Goal: Task Accomplishment & Management: Use online tool/utility

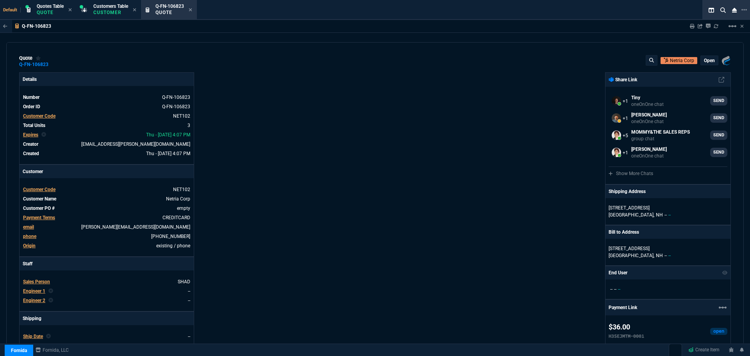
select select "4: SHAD"
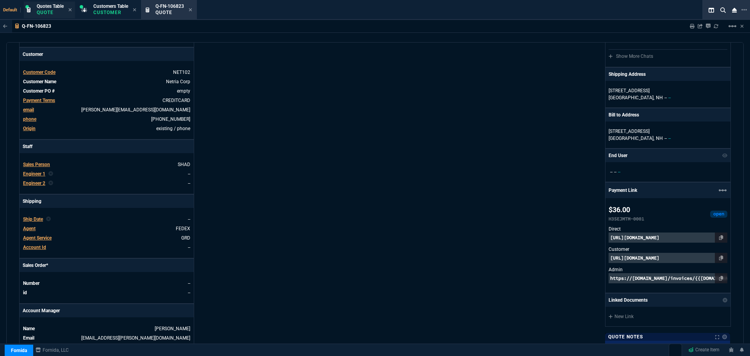
click at [50, 9] on div "Quotes Table Quote" at bounding box center [50, 10] width 27 height 14
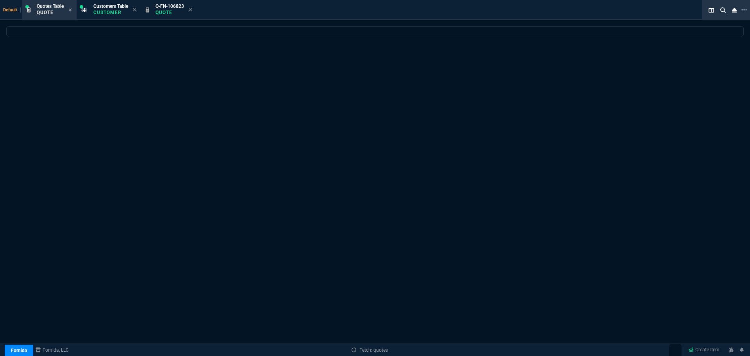
select select
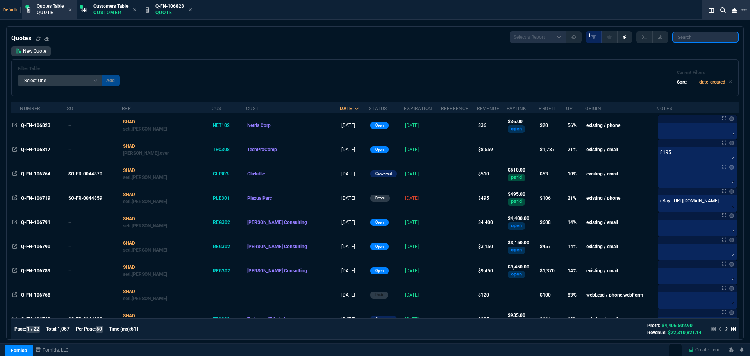
click at [698, 38] on input "search" at bounding box center [705, 37] width 66 height 11
paste input "Q-FN-106671"
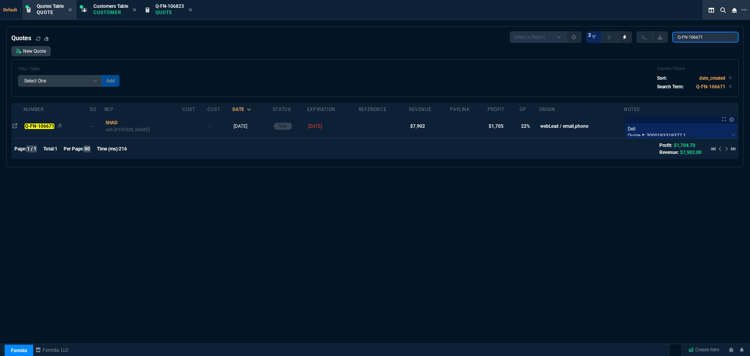
type input "Q-FN-106671"
click at [41, 125] on mark "Q-FN-106671" at bounding box center [40, 125] width 30 height 5
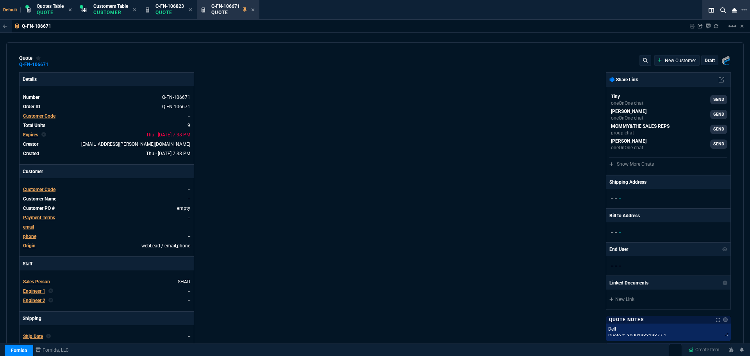
type input "15"
type input "21"
type input "13"
type input "208"
type input "15"
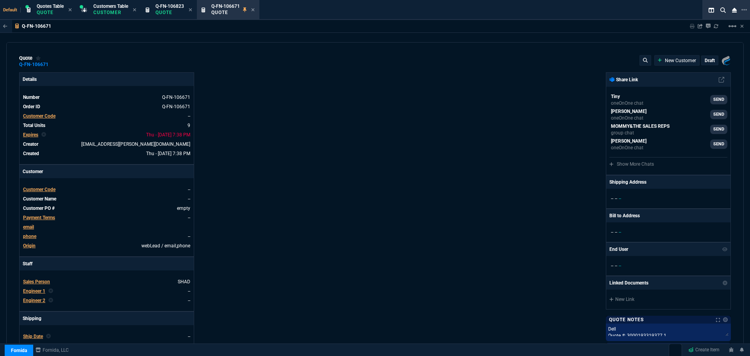
type input "21"
type input "13"
type input "208"
type input "15"
type input "21"
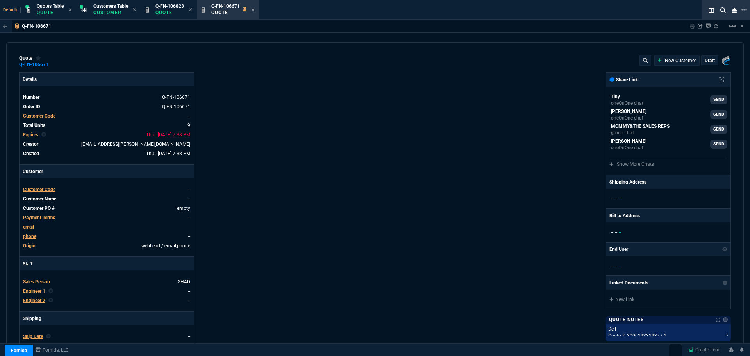
type input "13"
type input "208"
type input "50"
type input "448"
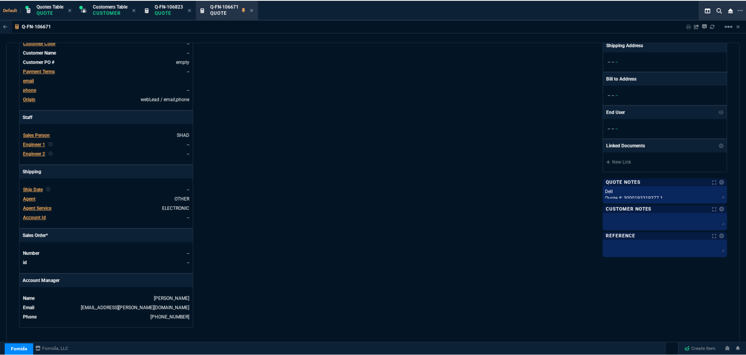
scroll to position [0, 0]
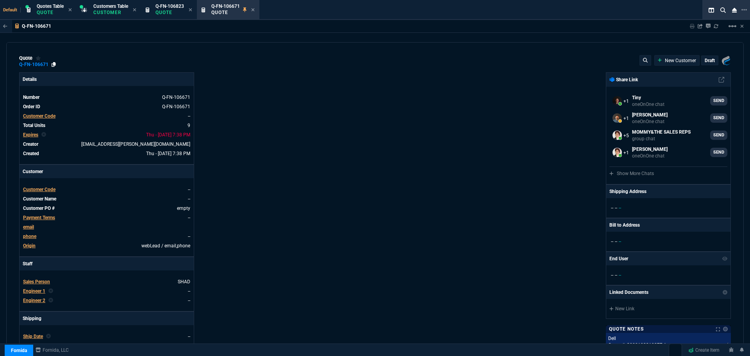
click at [54, 63] on icon at bounding box center [54, 64] width 4 height 5
click at [253, 11] on icon at bounding box center [253, 9] width 3 height 3
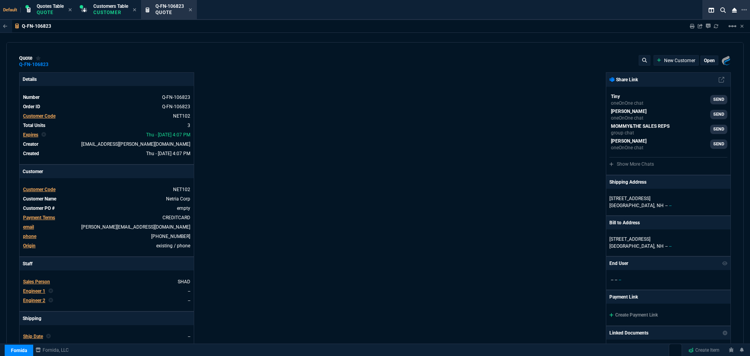
type input "208.19"
type input "58"
type input "7"
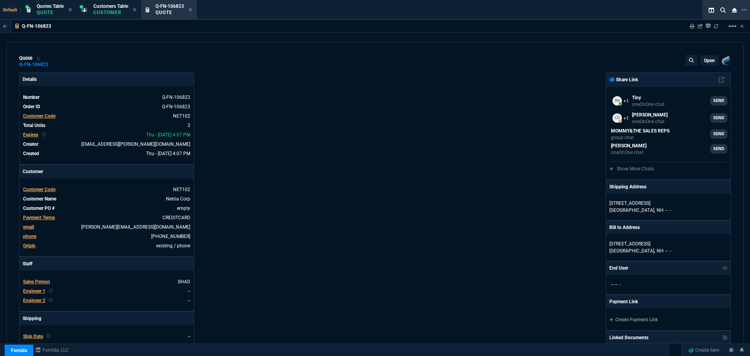
type input "94"
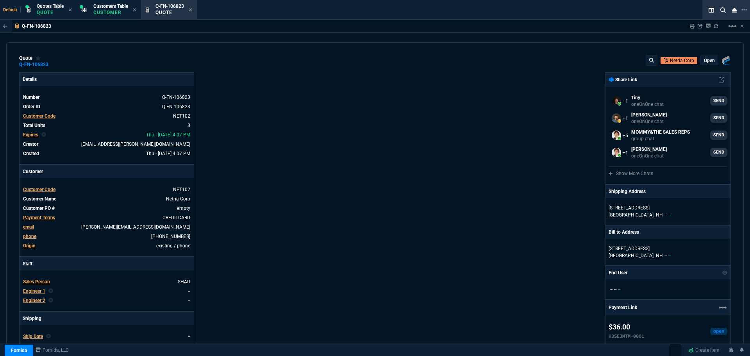
click at [192, 9] on icon at bounding box center [191, 9] width 4 height 5
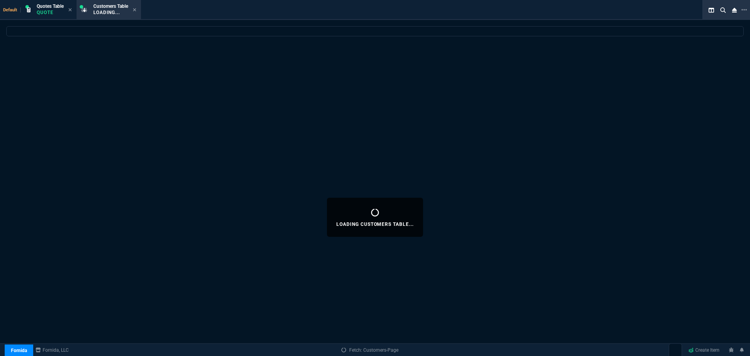
select select
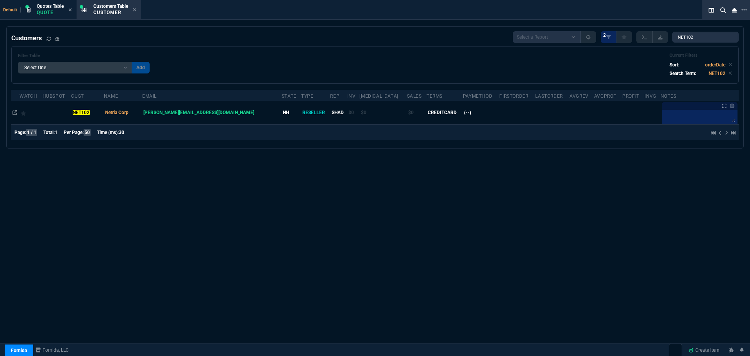
click at [136, 8] on icon at bounding box center [135, 9] width 4 height 5
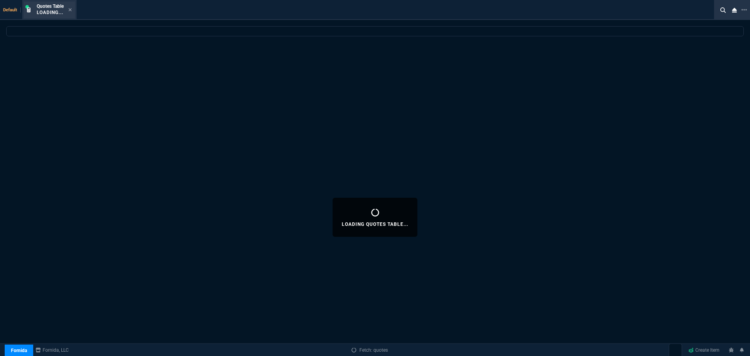
select select
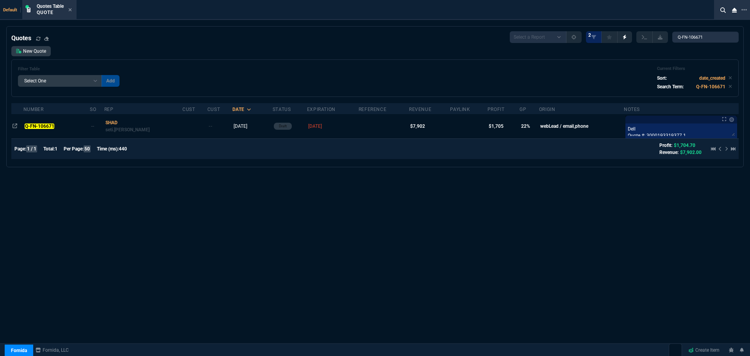
click at [71, 10] on icon at bounding box center [70, 9] width 3 height 3
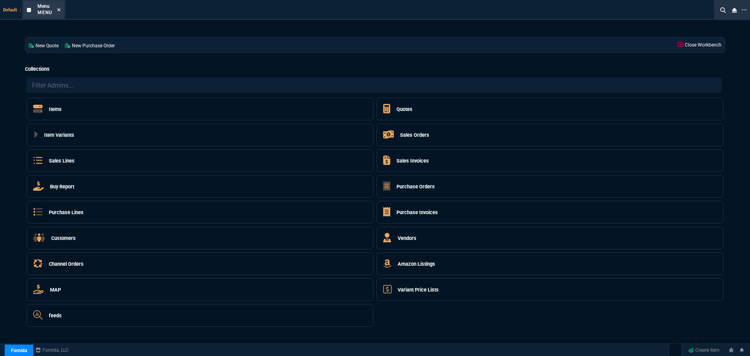
click at [57, 9] on icon at bounding box center [59, 9] width 4 height 5
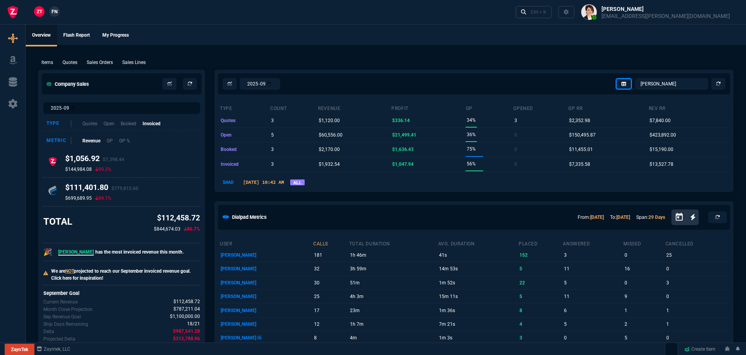
select select "4: SHAD"
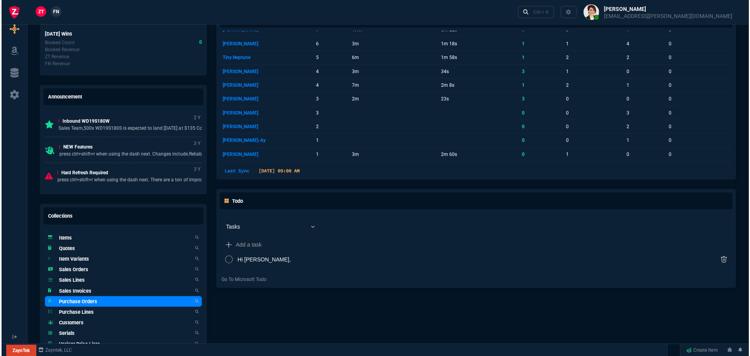
scroll to position [469, 0]
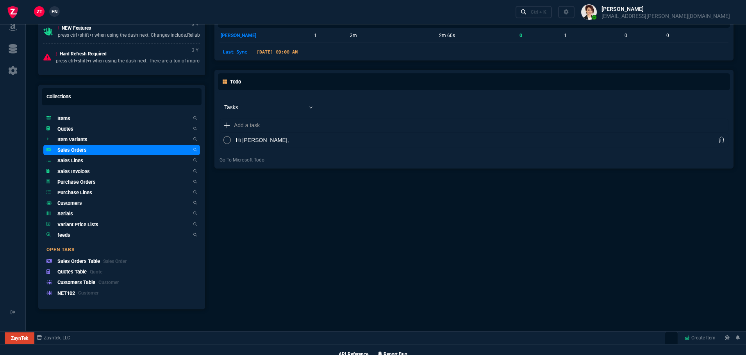
click at [79, 153] on h5 "Sales Orders" at bounding box center [71, 149] width 29 height 7
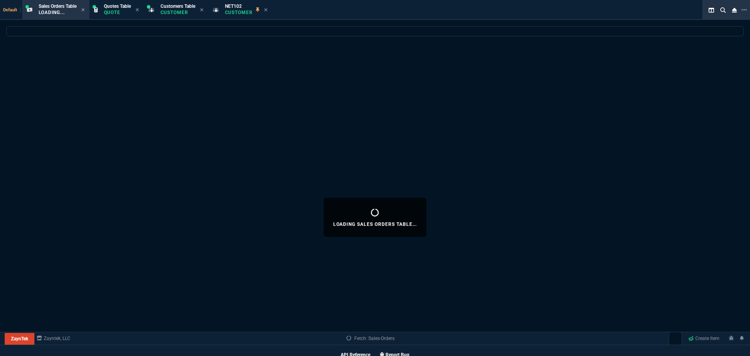
select select
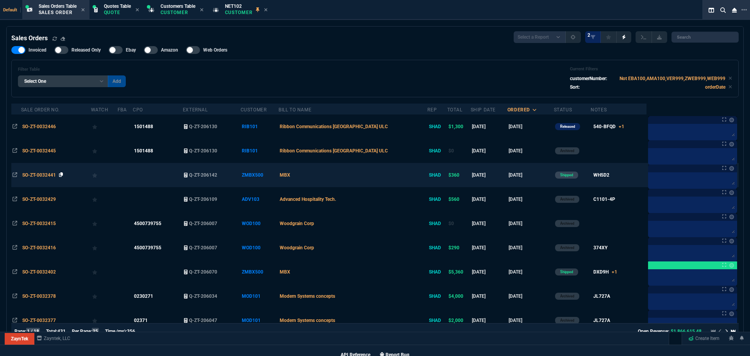
click at [61, 175] on icon at bounding box center [61, 174] width 4 height 5
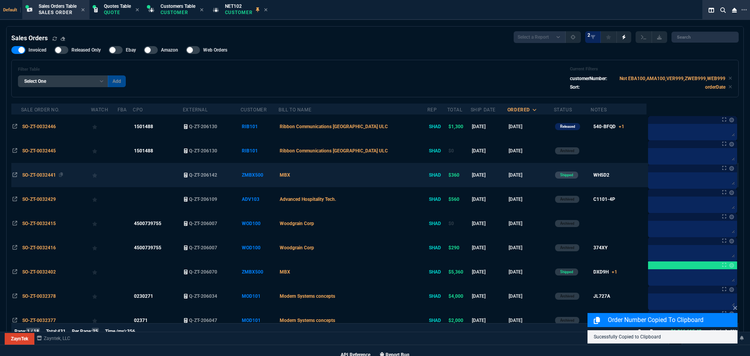
click at [48, 175] on span "SO-ZT-0032441" at bounding box center [39, 174] width 34 height 5
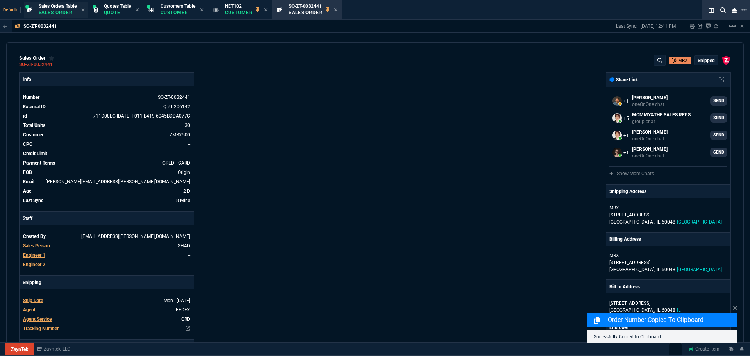
click at [60, 7] on span "Sales Orders Table" at bounding box center [58, 6] width 38 height 5
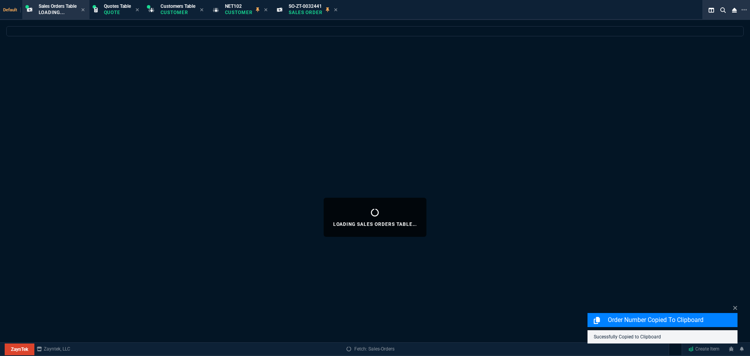
select select
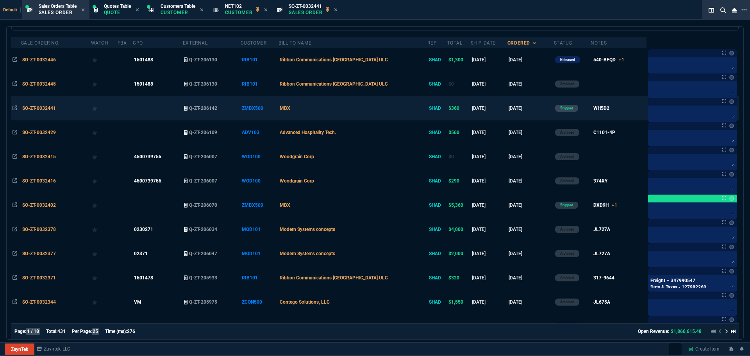
scroll to position [78, 0]
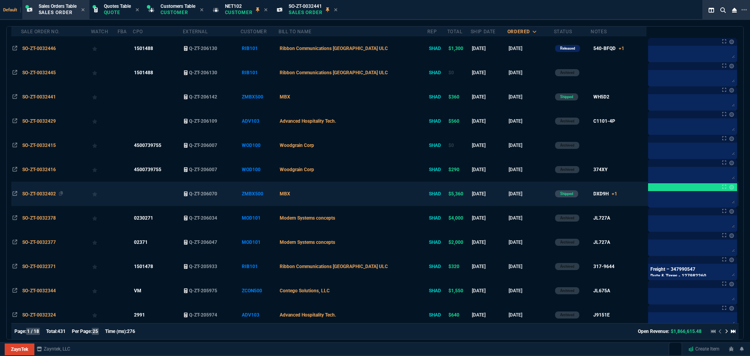
click at [41, 192] on span "SO-ZT-0032402" at bounding box center [39, 193] width 34 height 5
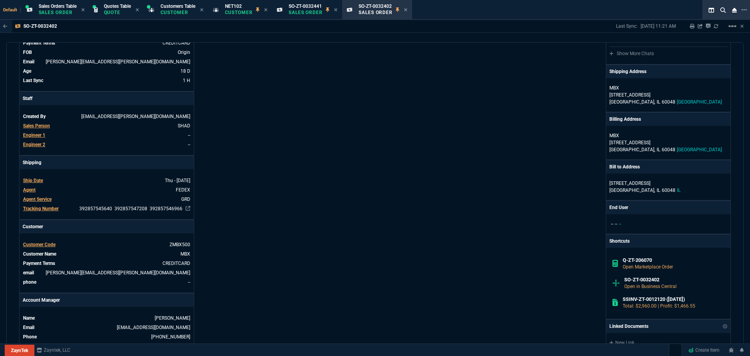
scroll to position [6, 0]
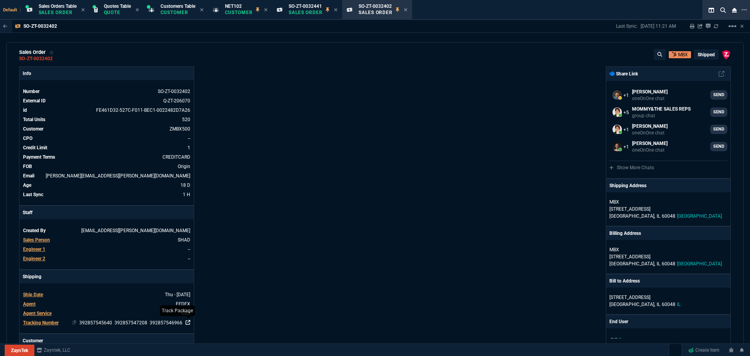
click at [188, 323] on icon at bounding box center [188, 322] width 5 height 5
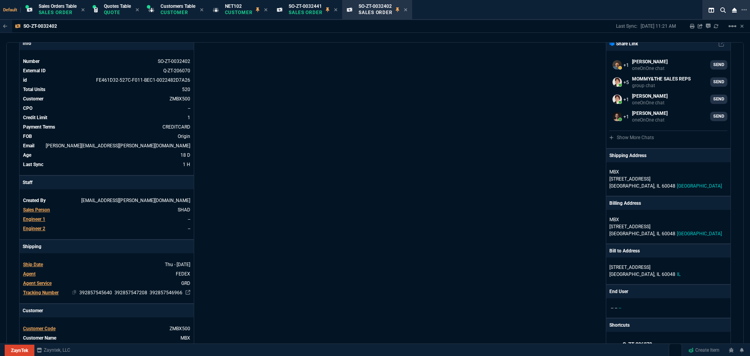
scroll to position [123, 0]
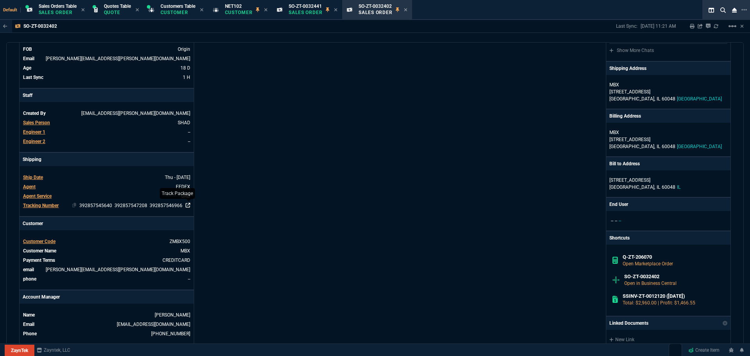
click at [187, 206] on icon at bounding box center [188, 205] width 5 height 5
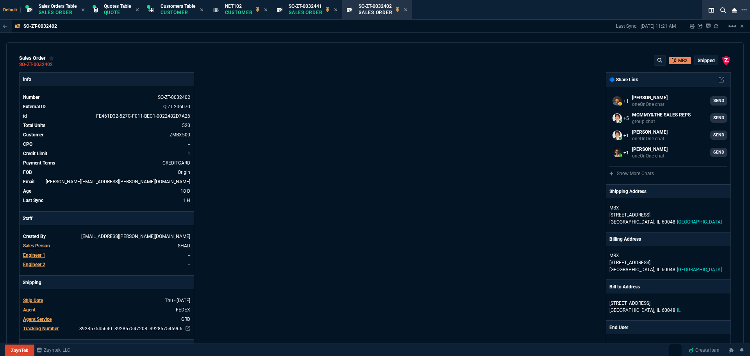
select select "4: SHAD"
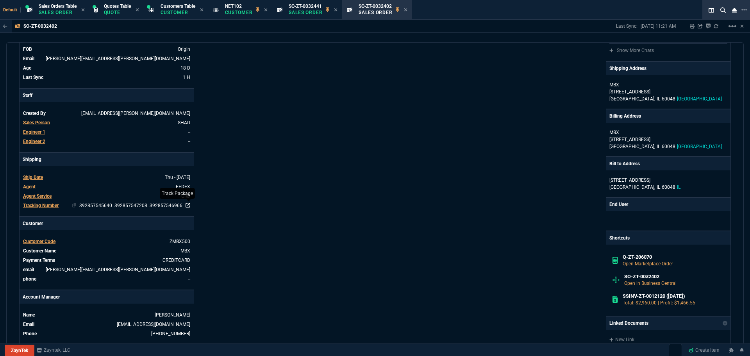
click at [189, 205] on icon at bounding box center [188, 205] width 5 height 5
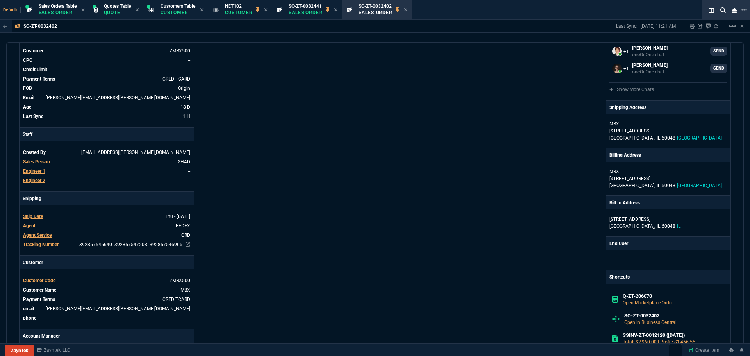
scroll to position [0, 0]
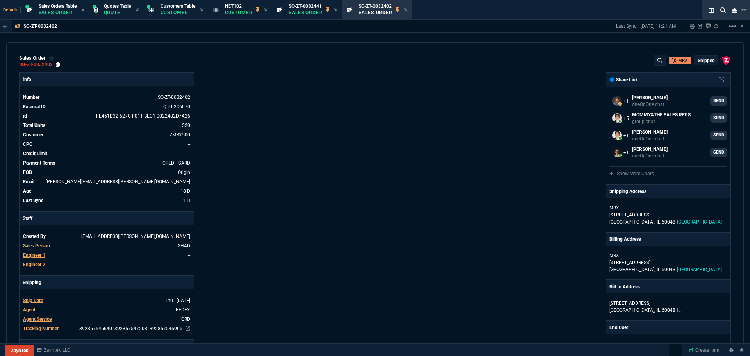
click at [58, 62] on icon at bounding box center [58, 64] width 4 height 5
click at [315, 8] on span "SO-ZT-0032441" at bounding box center [305, 6] width 33 height 5
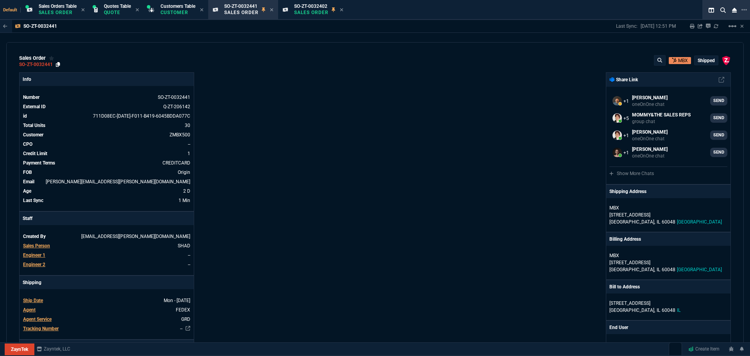
click at [58, 63] on icon at bounding box center [58, 64] width 4 height 5
click at [309, 13] on p "Sales Order" at bounding box center [311, 12] width 34 height 6
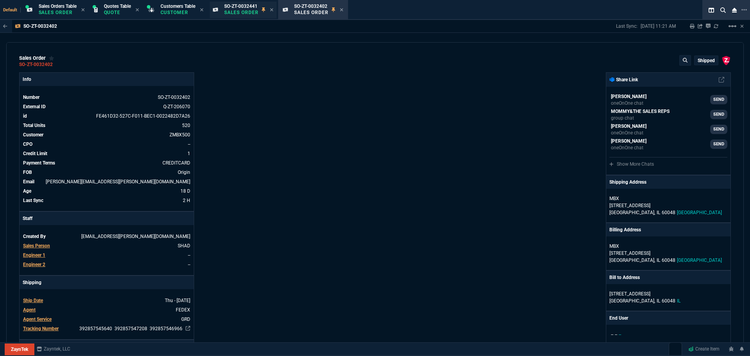
type textarea "Please ship what we have in stock"
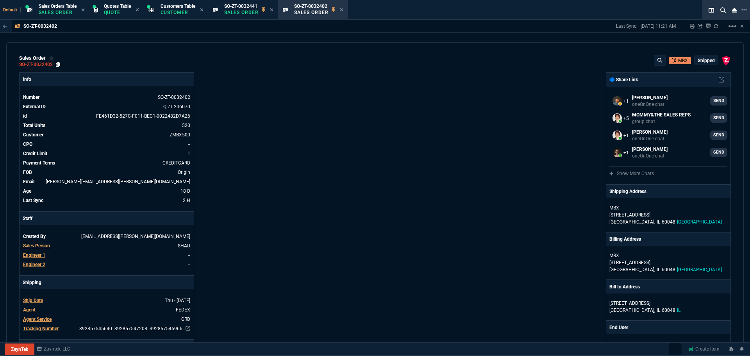
click at [59, 63] on icon at bounding box center [58, 64] width 4 height 5
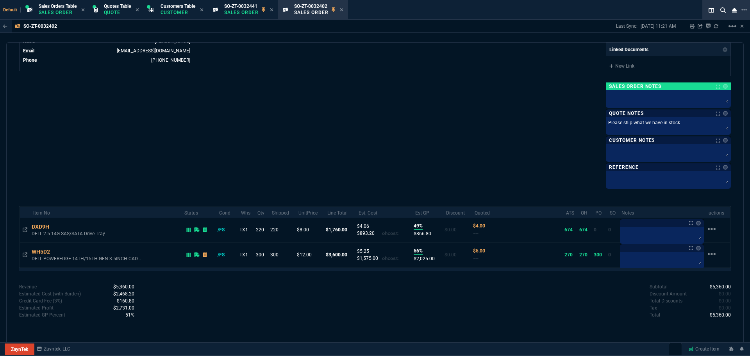
scroll to position [162, 0]
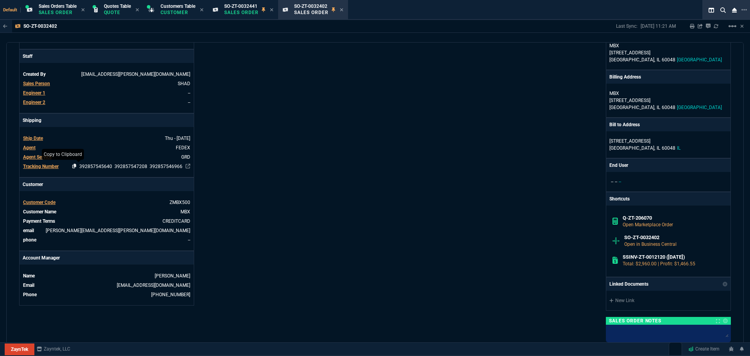
click at [74, 165] on icon at bounding box center [74, 166] width 4 height 5
drag, startPoint x: 304, startPoint y: 14, endPoint x: 312, endPoint y: 15, distance: 7.5
click at [305, 14] on p "Sales Order" at bounding box center [311, 12] width 34 height 6
click at [346, 9] on div "SO-ZT-0032402 Sales Order" at bounding box center [313, 10] width 67 height 17
click at [343, 9] on icon at bounding box center [342, 9] width 4 height 5
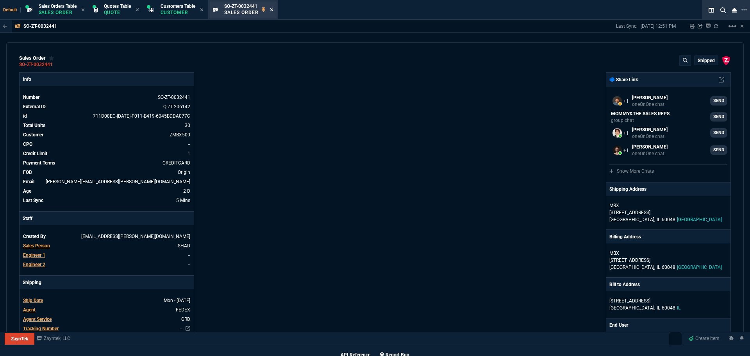
click at [273, 9] on icon at bounding box center [271, 9] width 3 height 3
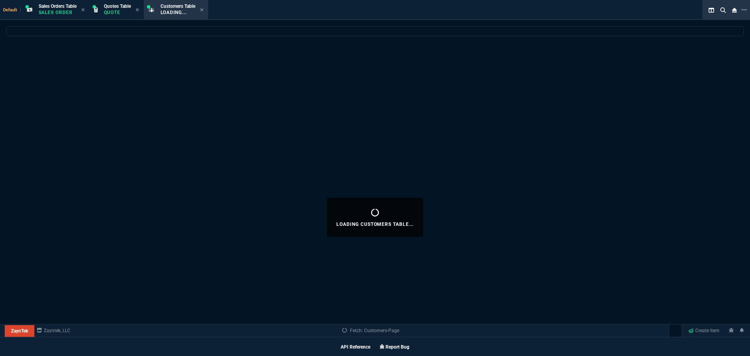
scroll to position [466, 0]
select select
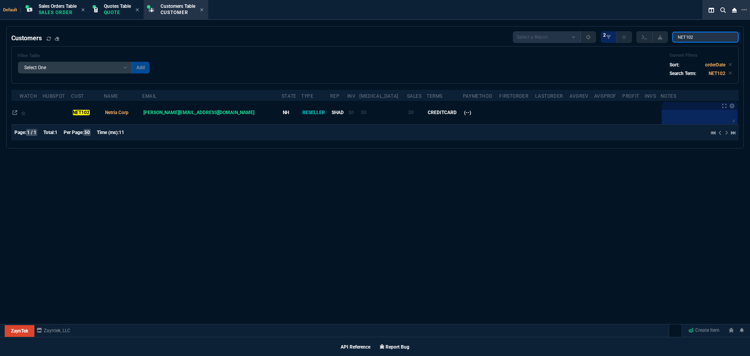
click at [705, 39] on input "NET102" at bounding box center [705, 37] width 66 height 11
click at [726, 36] on input "NET102" at bounding box center [705, 37] width 66 height 11
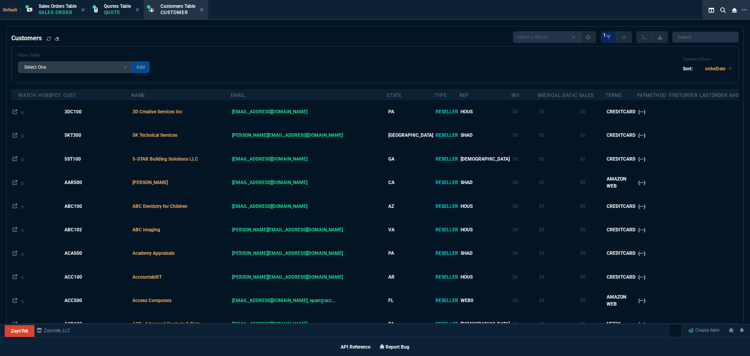
click at [203, 8] on icon at bounding box center [202, 9] width 4 height 5
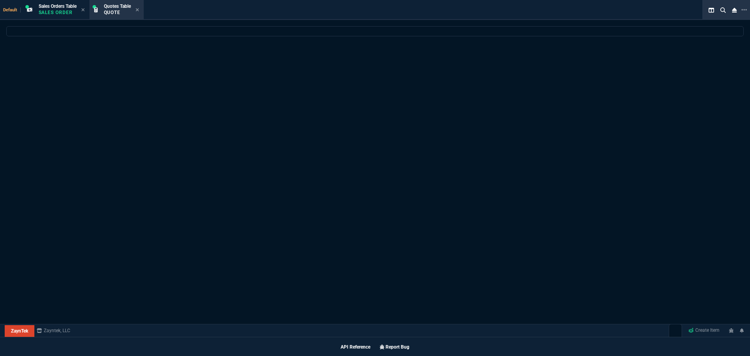
scroll to position [455, 0]
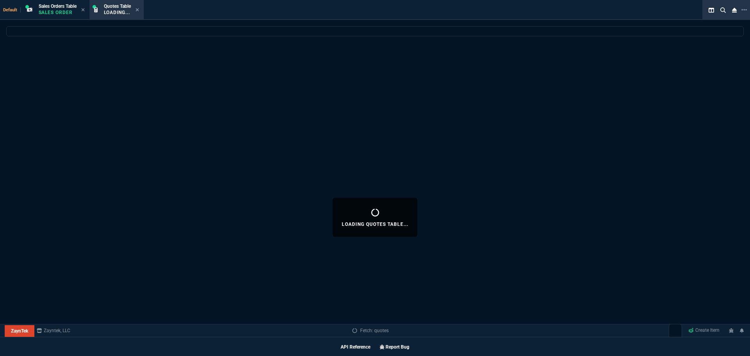
select select
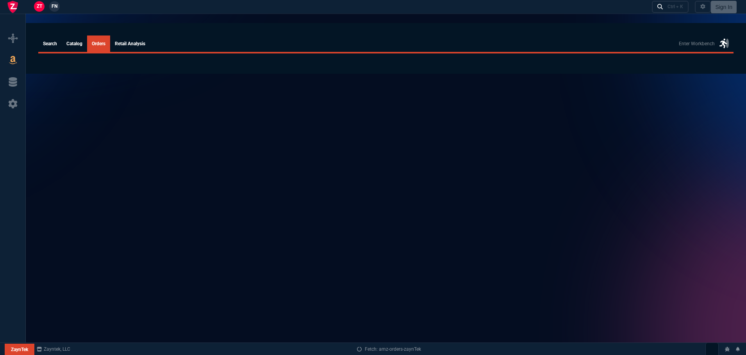
select select
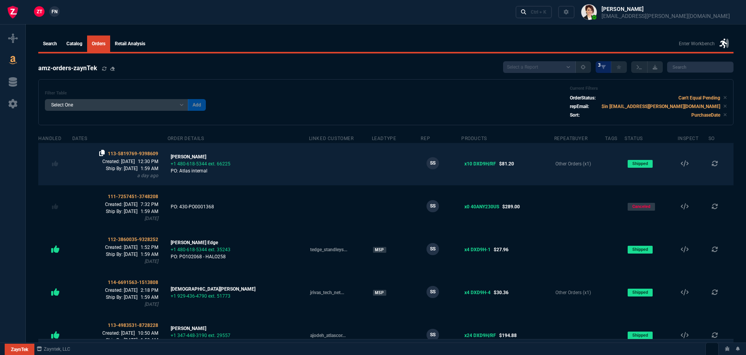
click at [105, 152] on icon at bounding box center [101, 153] width 5 height 6
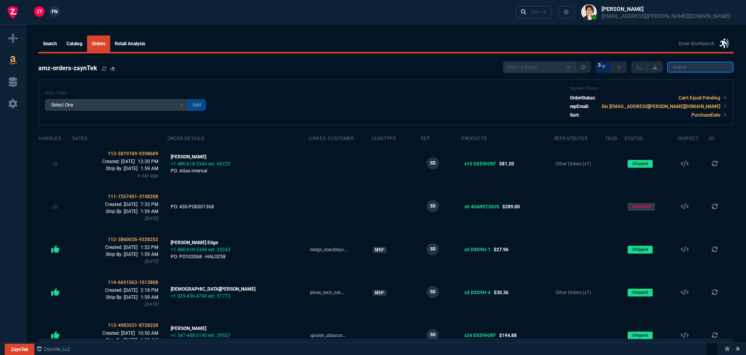
click at [694, 68] on input "search" at bounding box center [700, 67] width 66 height 11
paste input "113-4983531-8728228"
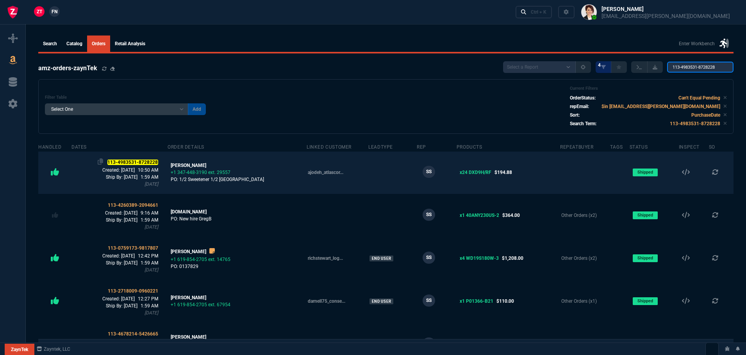
type input "113-4983531-8728228"
click at [128, 160] on mark "113-4983531-8728228" at bounding box center [132, 162] width 51 height 5
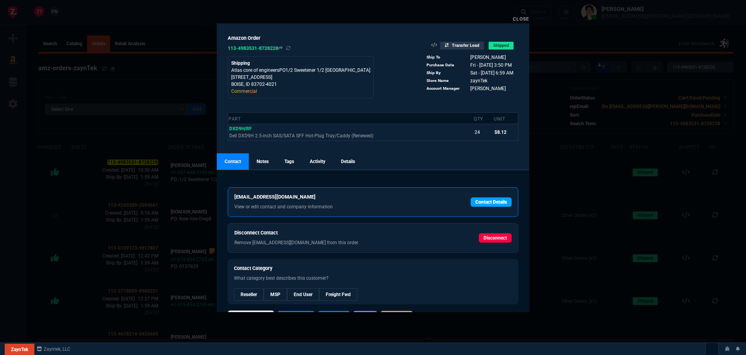
click at [498, 203] on link "Contact Details" at bounding box center [491, 202] width 41 height 9
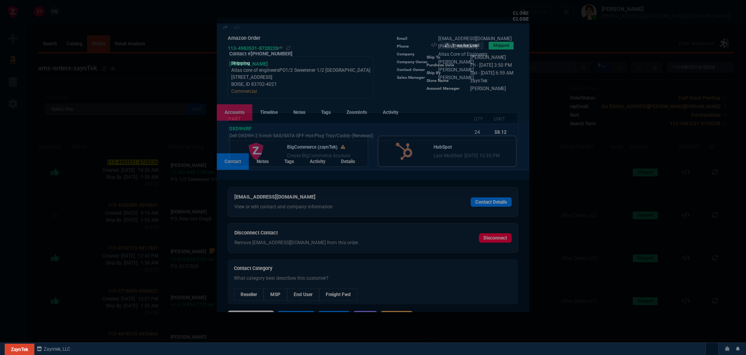
click at [474, 151] on p "HubSpot" at bounding box center [467, 151] width 66 height 7
click at [519, 18] on link "Close" at bounding box center [521, 17] width 16 height 5
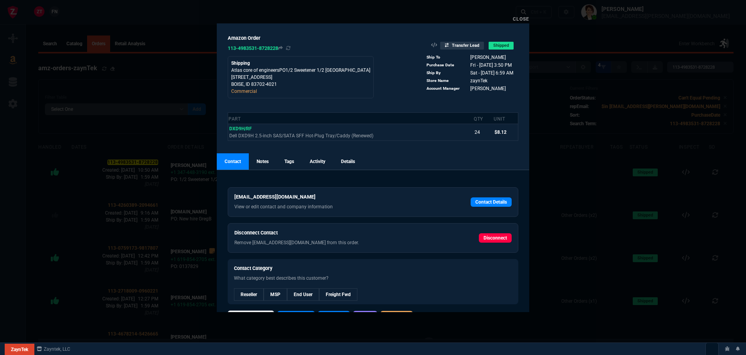
click at [517, 18] on link "Close" at bounding box center [521, 18] width 16 height 5
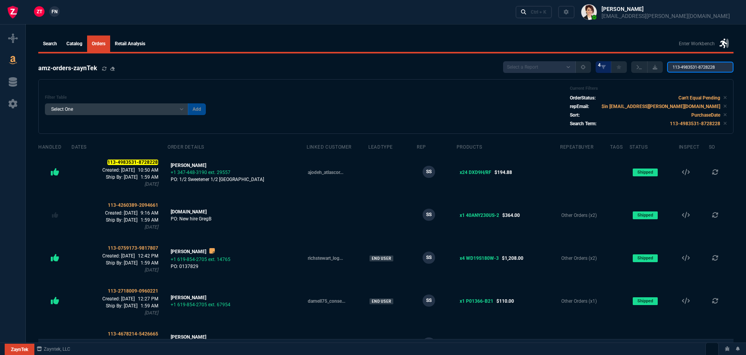
click at [725, 66] on input "113-4983531-8728228" at bounding box center [700, 67] width 66 height 11
click at [682, 66] on input "113-4983531-8728228" at bounding box center [700, 67] width 66 height 11
click at [684, 66] on input "113-4983531-8728228" at bounding box center [700, 67] width 66 height 11
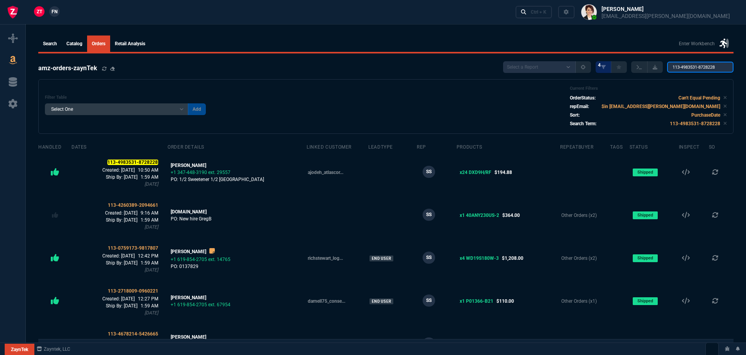
click at [684, 66] on input "113-4983531-8728228" at bounding box center [700, 67] width 66 height 11
click at [685, 66] on input "113-4983531-8728228" at bounding box center [700, 67] width 66 height 11
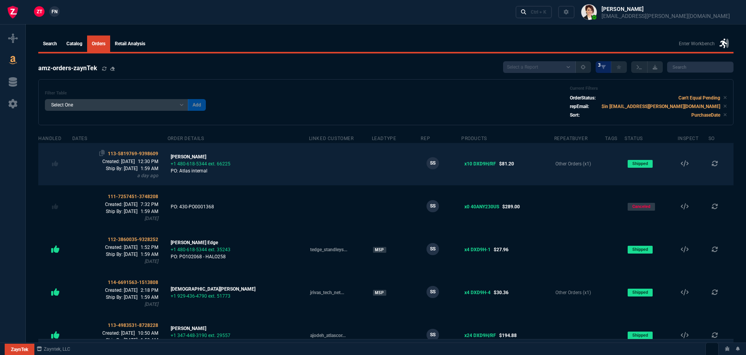
click at [140, 153] on span "113-5819769-9398609" at bounding box center [133, 153] width 50 height 5
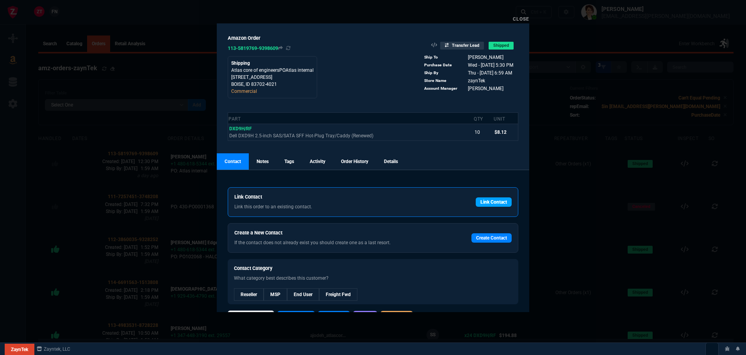
click at [490, 202] on link "Link Contact" at bounding box center [494, 202] width 36 height 9
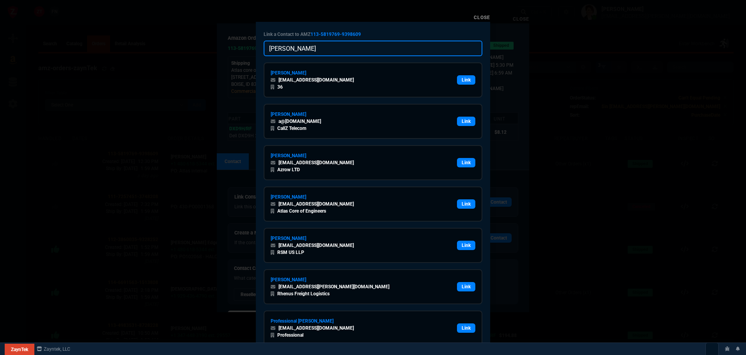
click at [386, 46] on input "ahmad Jodeh" at bounding box center [373, 49] width 219 height 16
click at [382, 47] on input "ahmad Jodeh" at bounding box center [373, 49] width 219 height 16
click at [383, 48] on input "ahmad Jodeh" at bounding box center [373, 49] width 219 height 16
paste input "jodeh@atlascoreofengineers.com"
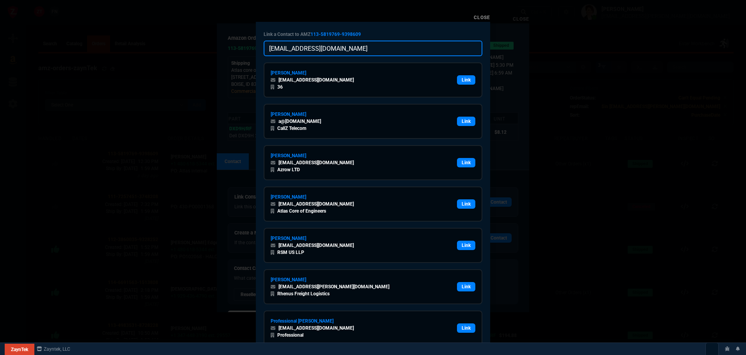
type input "ajodeh@atlascoreofengineers.com"
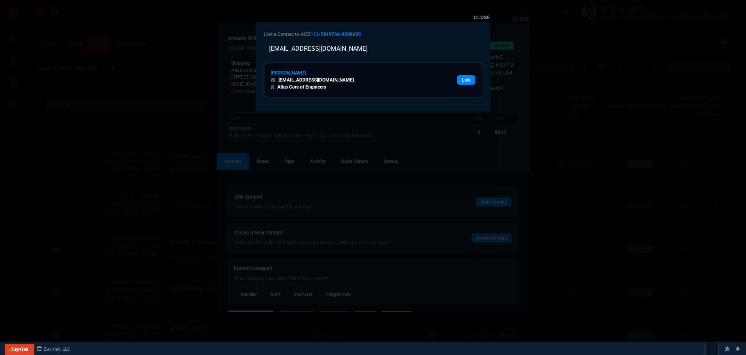
click at [387, 30] on div "Link a Contact to AMZ 113-5819769-9398609 ajodeh@atlascoreofengineers.com Ahmad…" at bounding box center [373, 67] width 234 height 90
click at [467, 77] on link "Link" at bounding box center [466, 79] width 18 height 9
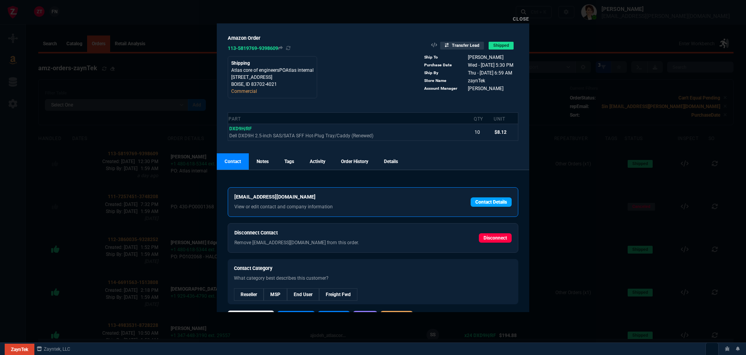
click at [486, 203] on link "Contact Details" at bounding box center [491, 202] width 41 height 9
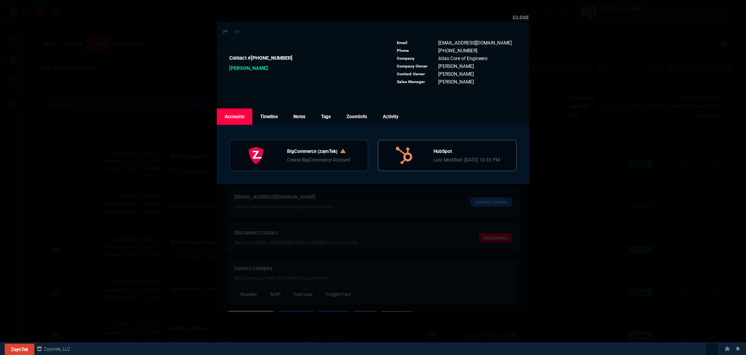
click at [464, 151] on p "HubSpot" at bounding box center [467, 151] width 66 height 7
